Goal: Task Accomplishment & Management: Use online tool/utility

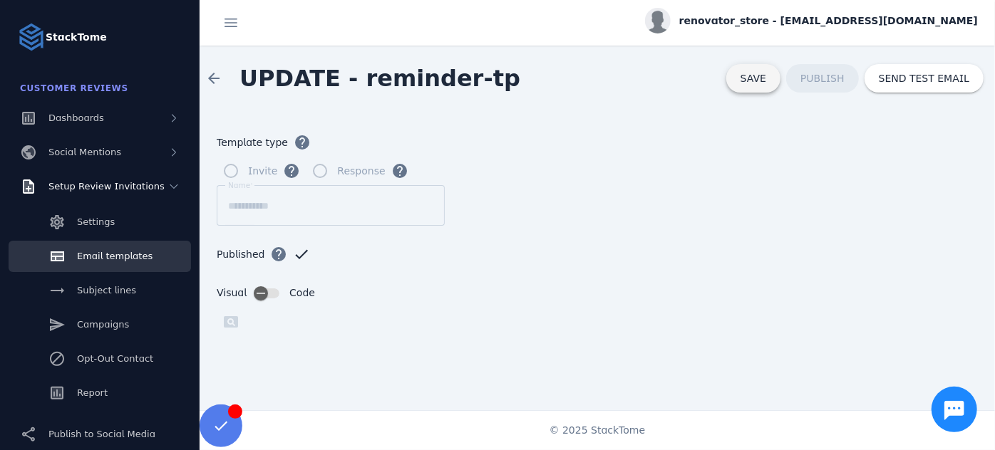
click at [776, 83] on span at bounding box center [753, 78] width 54 height 34
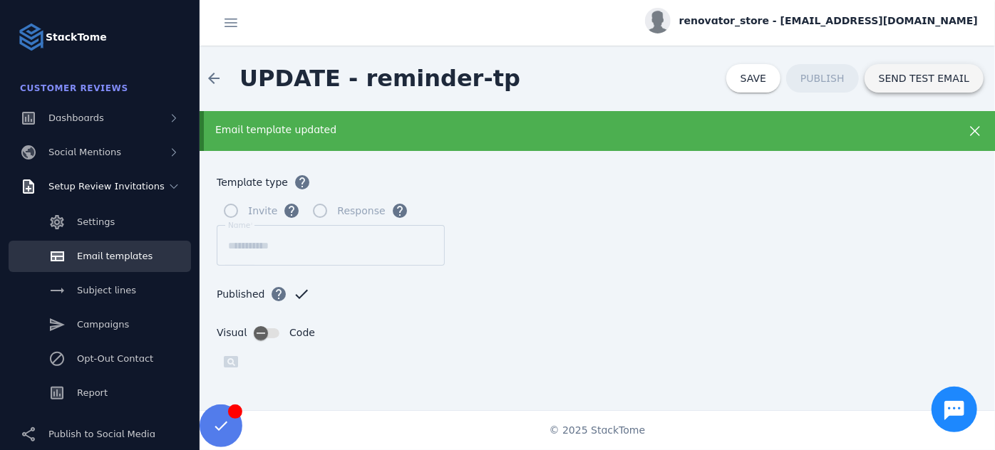
click at [919, 83] on span "SEND TEST EMAIL" at bounding box center [924, 78] width 91 height 10
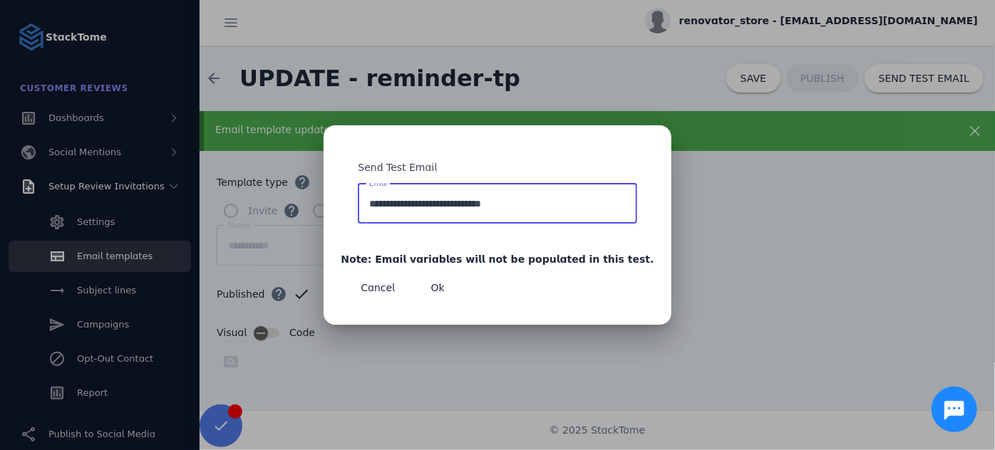
drag, startPoint x: 573, startPoint y: 203, endPoint x: 274, endPoint y: 196, distance: 299.5
click at [275, 196] on div "**********" at bounding box center [497, 225] width 995 height 450
type input "*"
type input "**********"
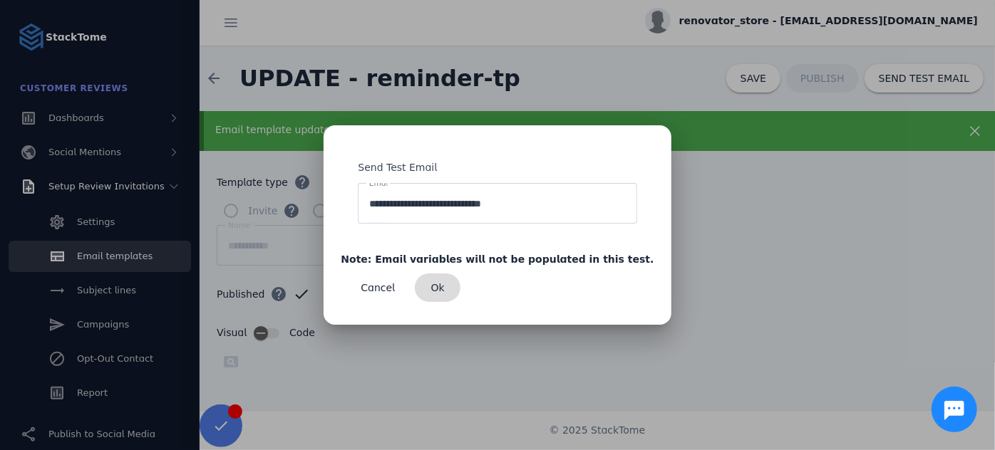
click at [445, 291] on span "Ok" at bounding box center [438, 288] width 14 height 10
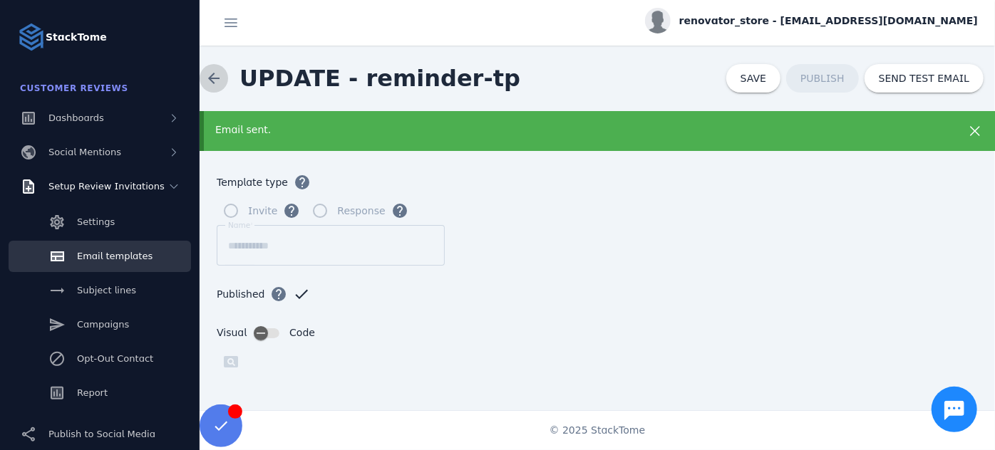
click at [213, 83] on span at bounding box center [214, 78] width 34 height 34
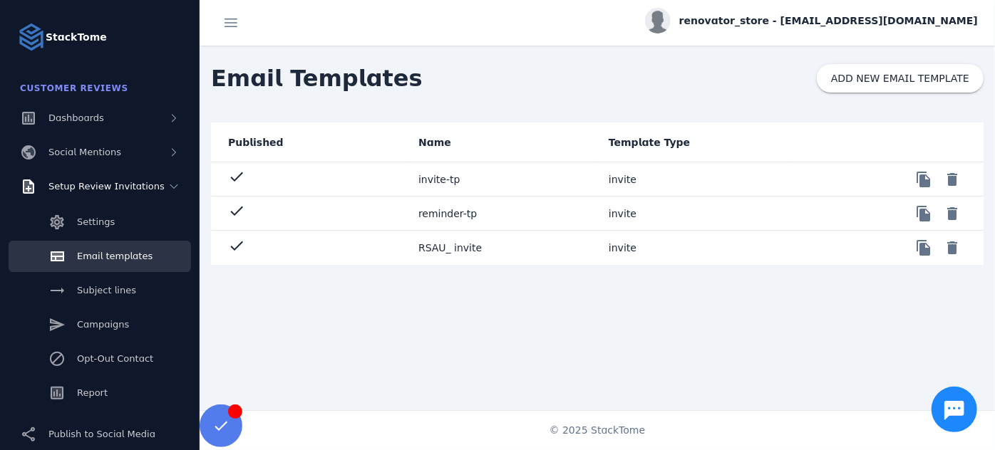
click at [443, 180] on mat-cell "invite-tp" at bounding box center [502, 180] width 190 height 34
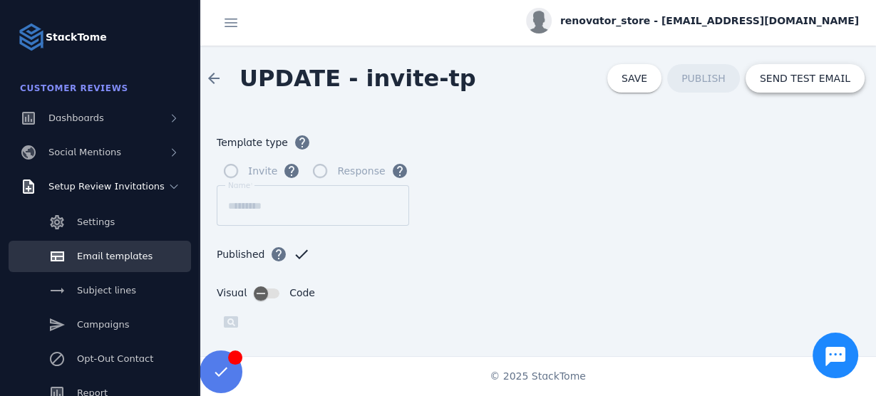
drag, startPoint x: 794, startPoint y: 89, endPoint x: 708, endPoint y: 138, distance: 98.9
click at [771, 165] on div "arrow_back UPDATE - invite-tp SAVE PUBLISH SEND TEST EMAIL Template type help I…" at bounding box center [538, 201] width 676 height 311
click at [628, 78] on span at bounding box center [634, 78] width 54 height 34
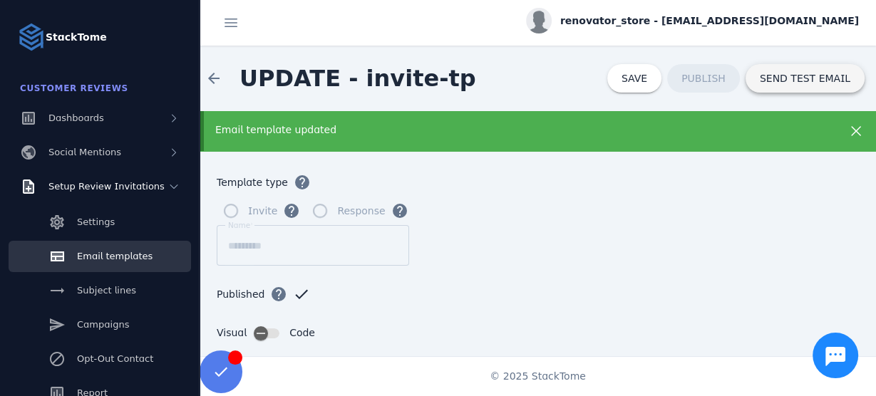
click at [797, 73] on span "SEND TEST EMAIL" at bounding box center [805, 78] width 91 height 10
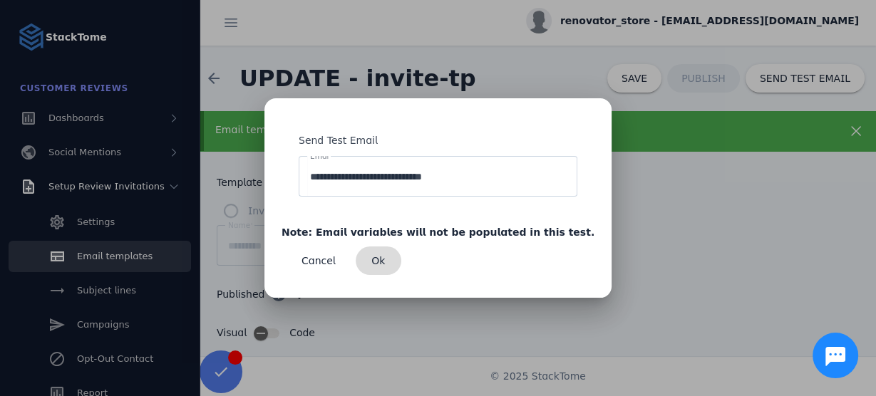
click at [385, 260] on span "Ok" at bounding box center [378, 261] width 14 height 10
